Goal: Task Accomplishment & Management: Manage account settings

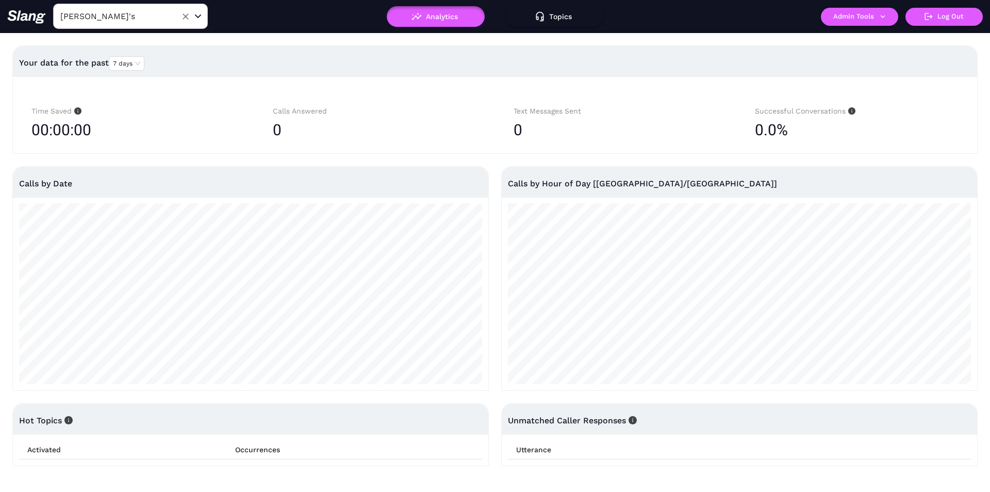
click at [108, 19] on input "[PERSON_NAME]'s" at bounding box center [114, 16] width 113 height 16
type input "[PERSON_NAME]'s"
click at [140, 17] on input "[PERSON_NAME]'s" at bounding box center [114, 16] width 113 height 16
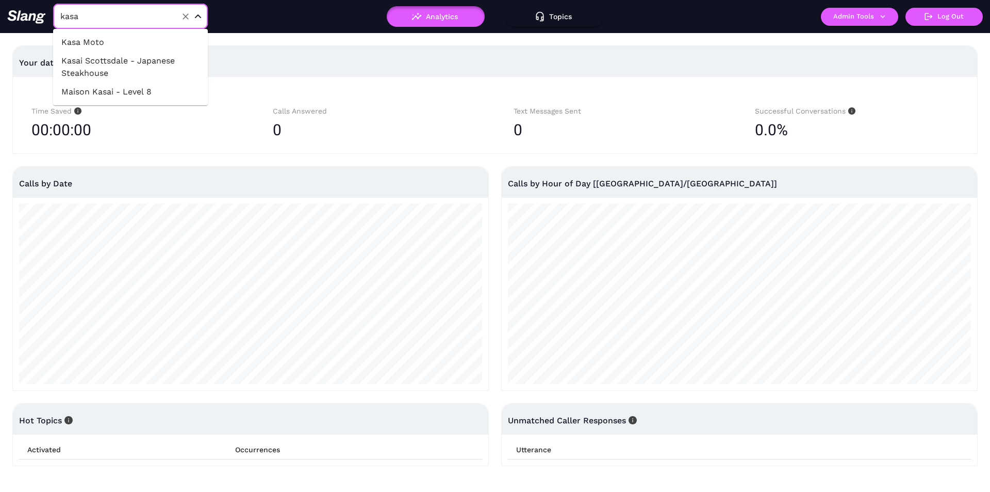
type input "kasai"
click at [146, 47] on li "Kasai Scottsdale - Japanese Steakhouse" at bounding box center [130, 48] width 155 height 31
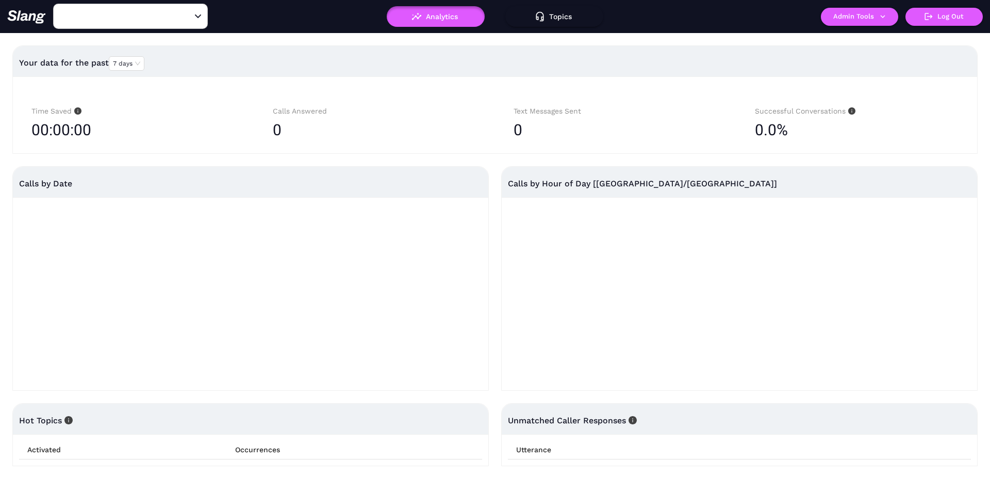
type input "Kasai Scottsdale - Japanese Steakhouse"
click at [841, 24] on button "Admin Tools" at bounding box center [859, 17] width 77 height 18
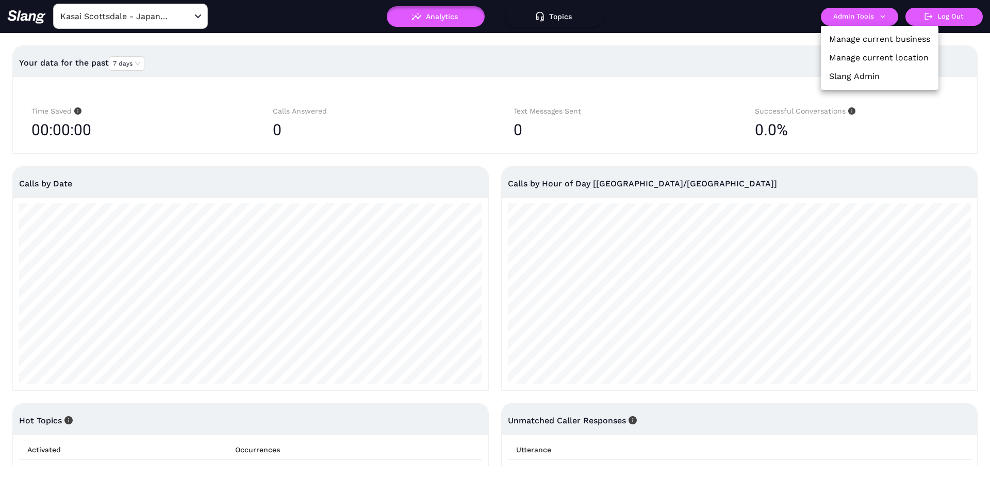
click at [831, 60] on link "Manage current location" at bounding box center [879, 58] width 100 height 12
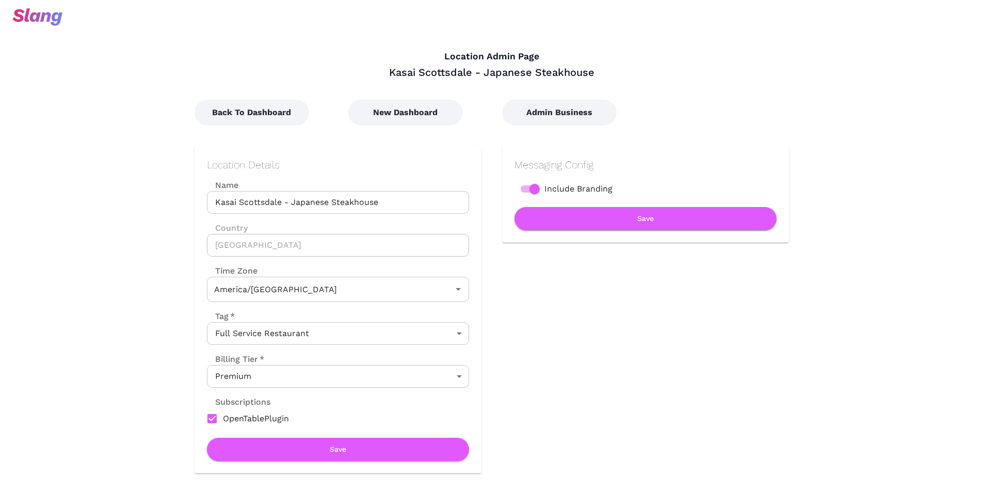
type input "Mountain Time"
click at [528, 117] on button "Admin Business" at bounding box center [559, 113] width 115 height 26
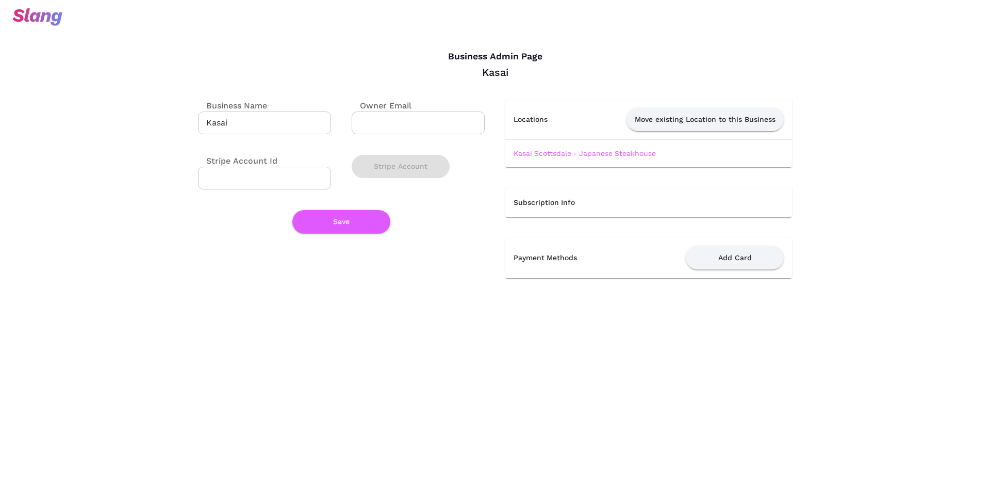
click at [570, 156] on link "Kasai Scottsdale - Japanese Steakhouse" at bounding box center [585, 153] width 142 height 8
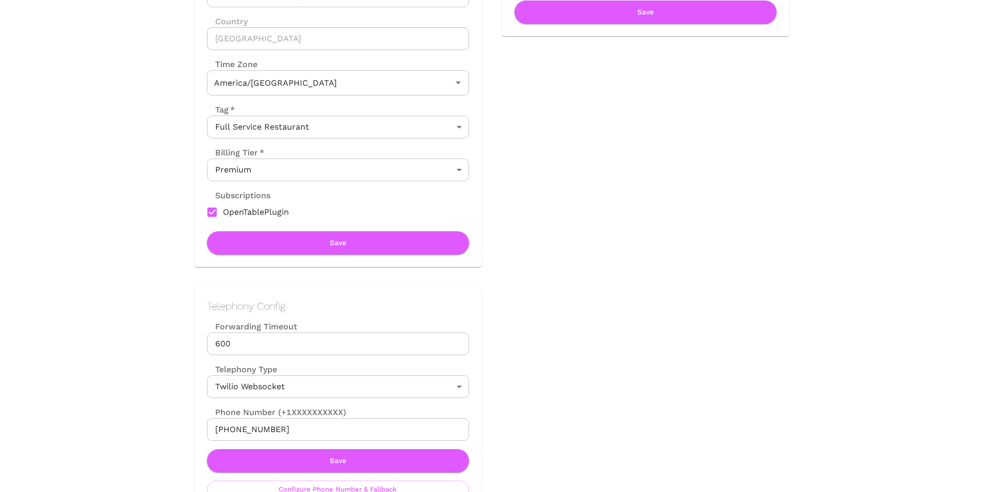
type input "Mountain Time"
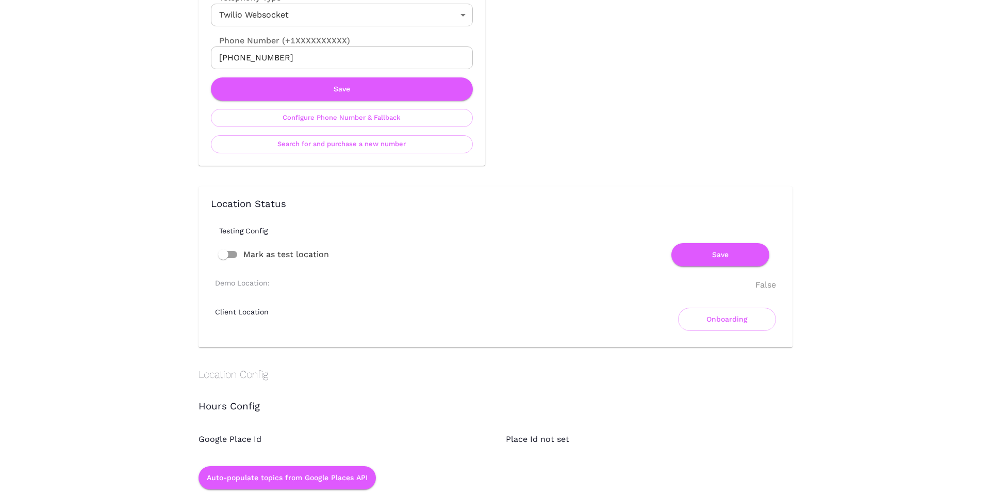
scroll to position [722, 0]
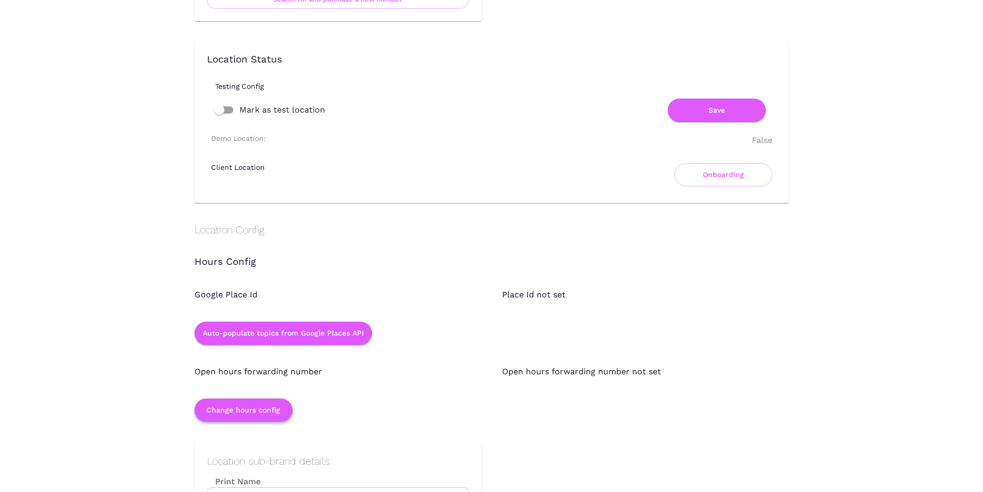
click at [271, 408] on button "Change hours config" at bounding box center [243, 409] width 98 height 23
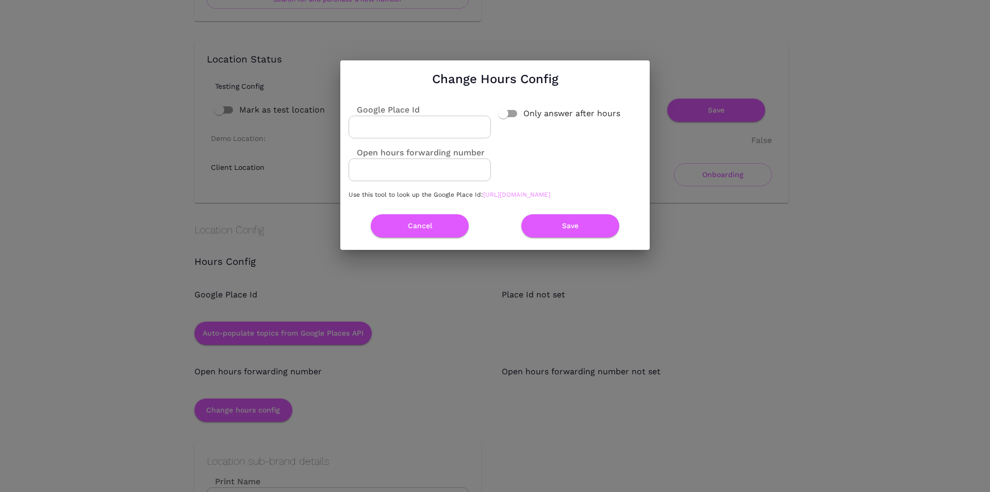
click at [483, 198] on link "https://developers.google.com/maps/documentation/javascript/examples/places-pla…" at bounding box center [516, 194] width 67 height 7
click at [423, 116] on input "Google Place Id" at bounding box center [420, 127] width 142 height 23
paste input "ChIJhbPQl0F0K4cRk06XoBeY7No"
type input "ChIJhbPQl0F0K4cRk06XoBeY7No"
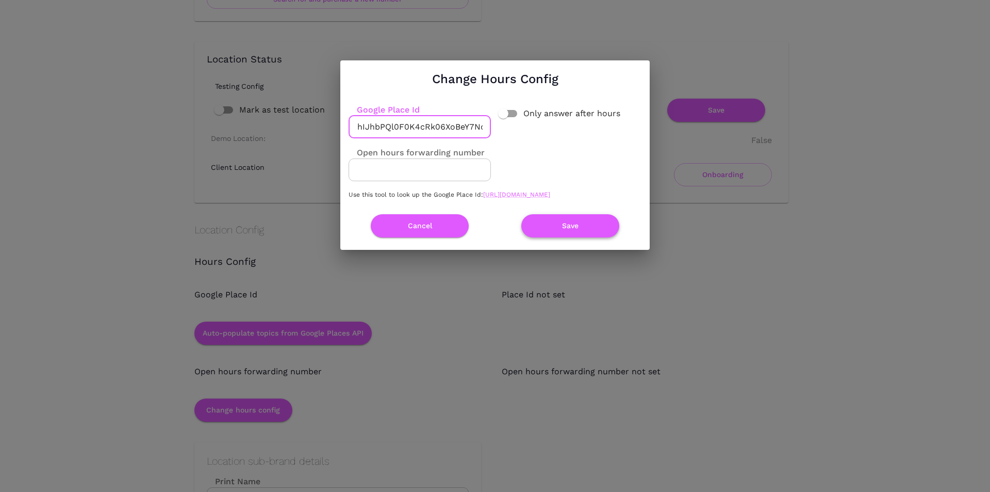
scroll to position [0, 0]
click at [537, 233] on button "Save" at bounding box center [570, 225] width 98 height 23
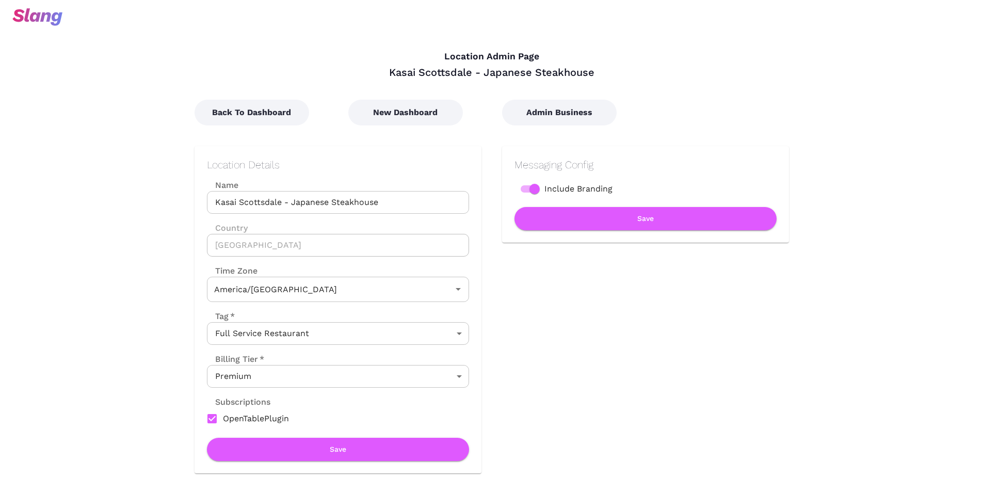
type input "Mountain Time"
